Goal: Information Seeking & Learning: Learn about a topic

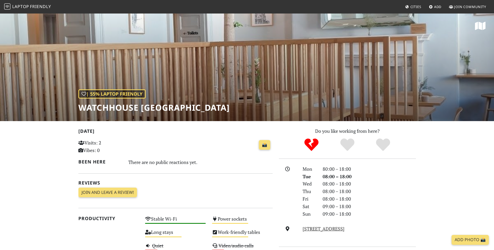
click at [33, 7] on span "Friendly" at bounding box center [40, 7] width 21 height 6
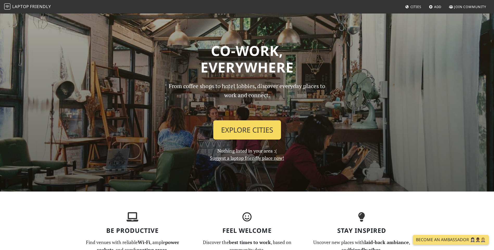
click at [236, 129] on link "Explore Cities" at bounding box center [247, 130] width 68 height 19
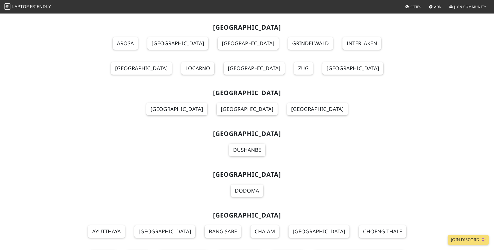
scroll to position [5620, 0]
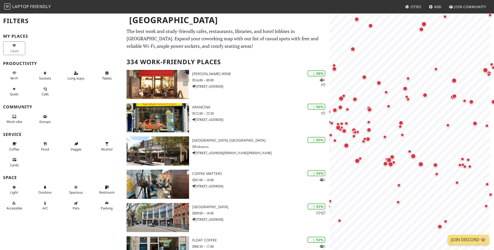
click at [393, 156] on div "Map marker" at bounding box center [389, 160] width 10 height 10
click at [390, 164] on div "Map marker" at bounding box center [385, 164] width 10 height 10
click at [387, 160] on div "Map marker" at bounding box center [385, 164] width 10 height 10
click at [388, 160] on div "Map marker" at bounding box center [385, 164] width 10 height 10
click at [385, 164] on div "Map marker" at bounding box center [385, 164] width 5 height 5
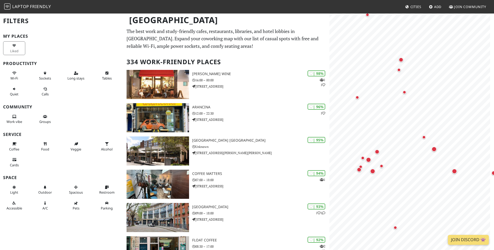
click at [369, 161] on div "Map marker" at bounding box center [368, 160] width 5 height 5
click at [369, 131] on link "The BFI Reuben Library" at bounding box center [368, 124] width 41 height 17
click at [377, 152] on div "Map marker" at bounding box center [377, 152] width 5 height 5
click at [381, 122] on link "National Theatre" at bounding box center [376, 122] width 51 height 6
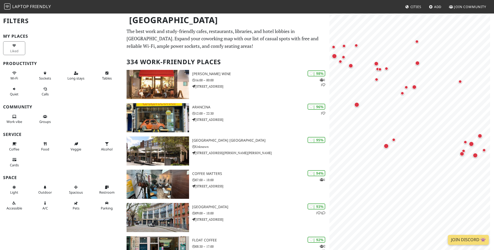
click at [357, 104] on div "Map marker" at bounding box center [356, 104] width 5 height 5
click at [385, 101] on link "Westminster Reference Library" at bounding box center [396, 98] width 36 height 17
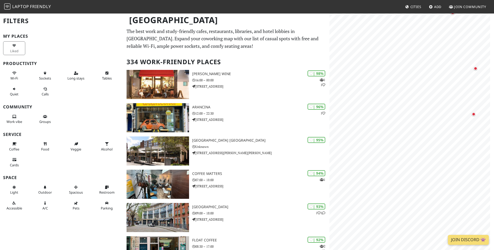
click at [322, 0] on html "Laptop Friendly Cities Add Join Community London Filters My Places Liked Produc…" at bounding box center [247, 125] width 494 height 250
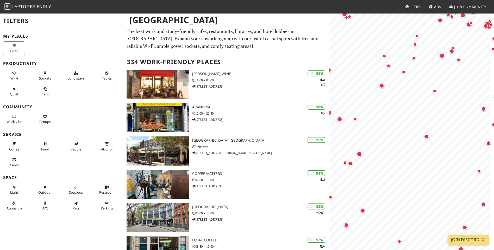
click at [359, 153] on div "Map marker" at bounding box center [359, 154] width 5 height 5
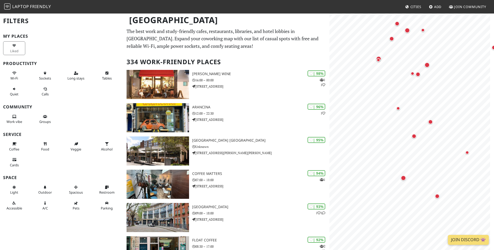
click at [404, 177] on div "Map marker" at bounding box center [403, 178] width 5 height 5
click at [403, 178] on div "Map marker" at bounding box center [403, 178] width 5 height 5
click at [406, 147] on link "Café Mori" at bounding box center [403, 148] width 28 height 6
click at [413, 136] on div "Map marker" at bounding box center [414, 136] width 5 height 5
click at [431, 121] on div "Map marker" at bounding box center [430, 122] width 5 height 5
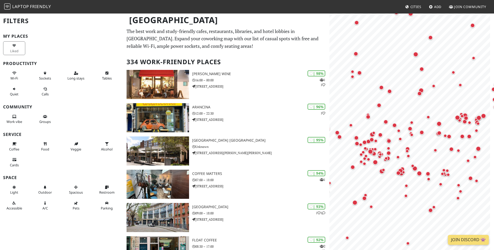
drag, startPoint x: 441, startPoint y: 155, endPoint x: 442, endPoint y: 190, distance: 34.6
click at [442, 190] on div "Map marker" at bounding box center [440, 184] width 10 height 10
click at [406, 186] on div "Map marker" at bounding box center [406, 186] width 4 height 4
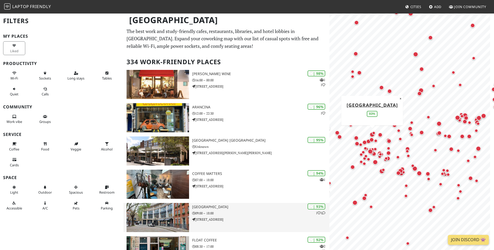
click at [163, 208] on img at bounding box center [158, 217] width 62 height 29
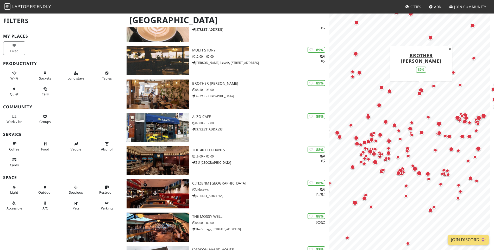
scroll to position [391, 0]
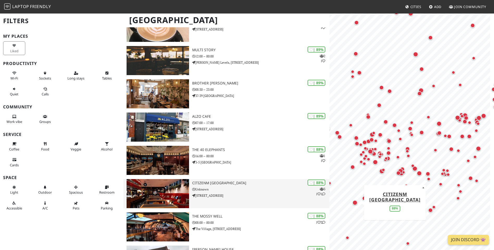
click at [166, 190] on img at bounding box center [158, 193] width 62 height 29
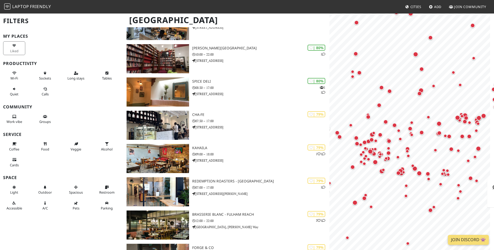
scroll to position [0, 0]
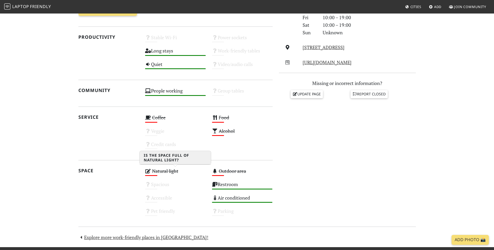
scroll to position [182, 0]
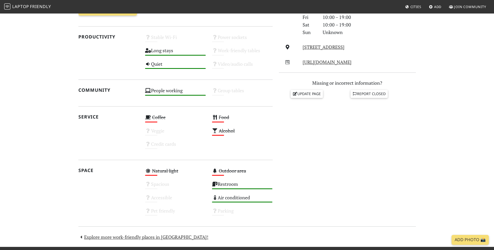
click at [325, 62] on link "[URL][DOMAIN_NAME]" at bounding box center [327, 62] width 49 height 6
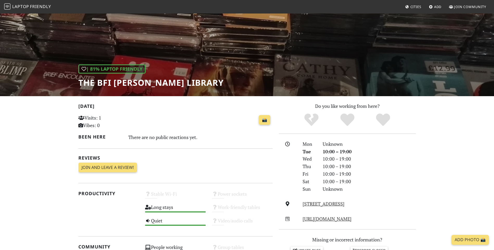
scroll to position [0, 0]
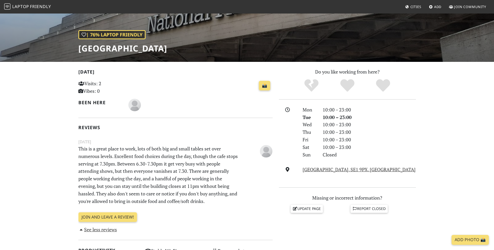
scroll to position [44, 0]
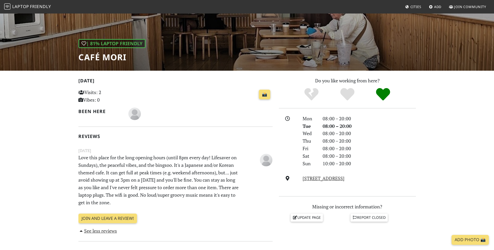
scroll to position [52, 0]
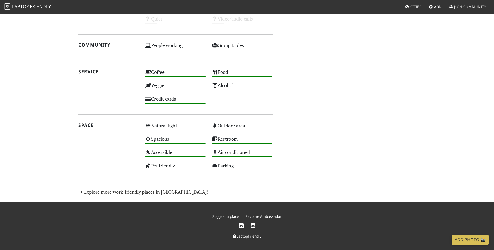
scroll to position [271, 0]
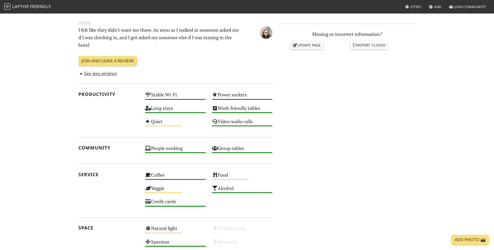
scroll to position [182, 0]
